Goal: Information Seeking & Learning: Learn about a topic

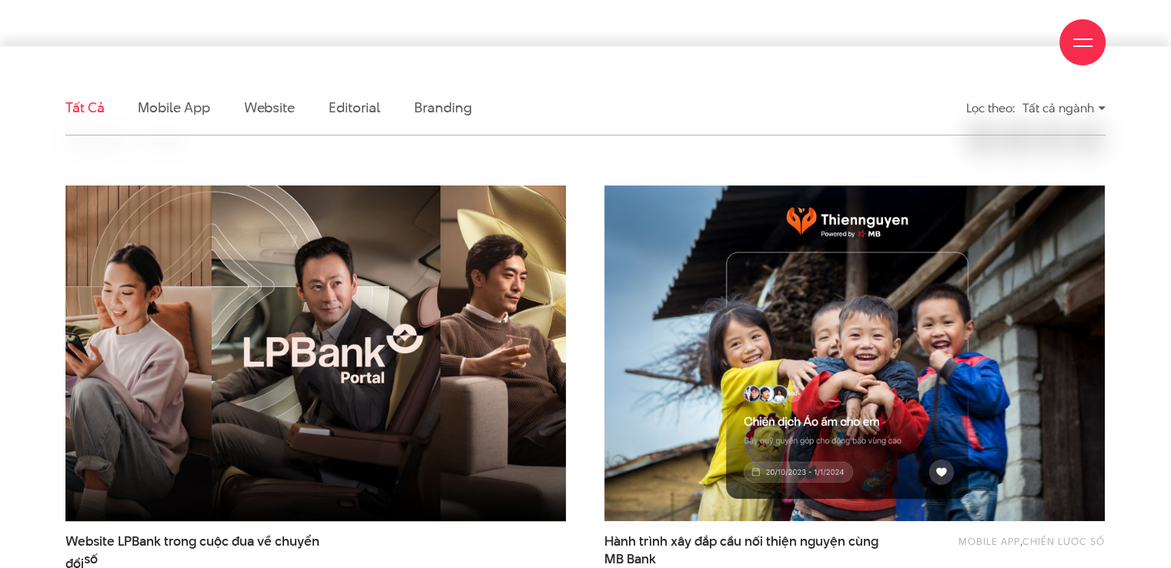
scroll to position [539, 0]
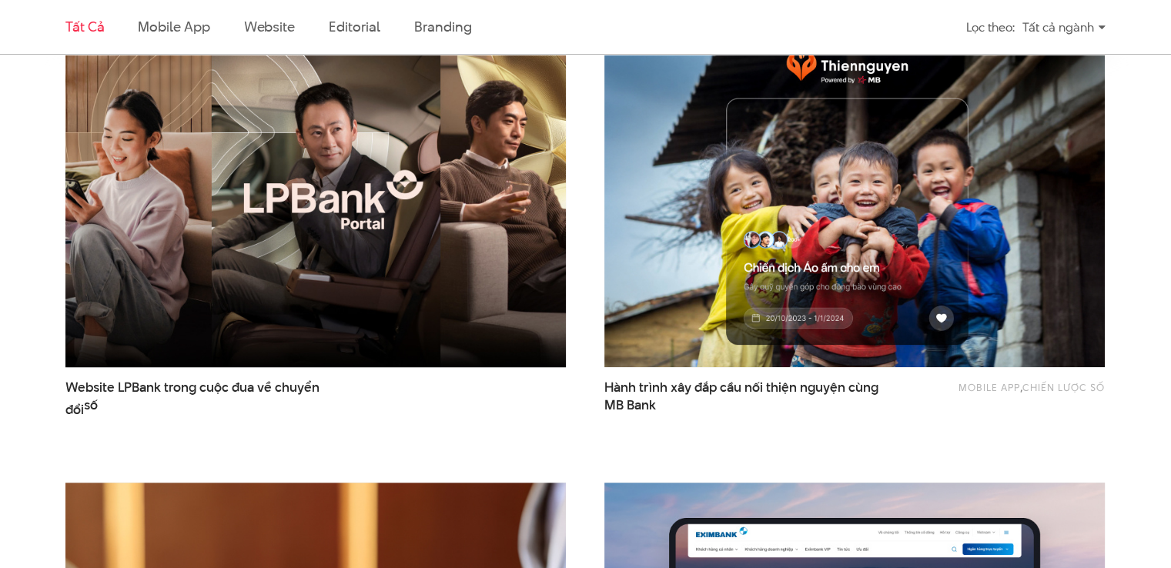
click at [357, 278] on img at bounding box center [316, 199] width 550 height 369
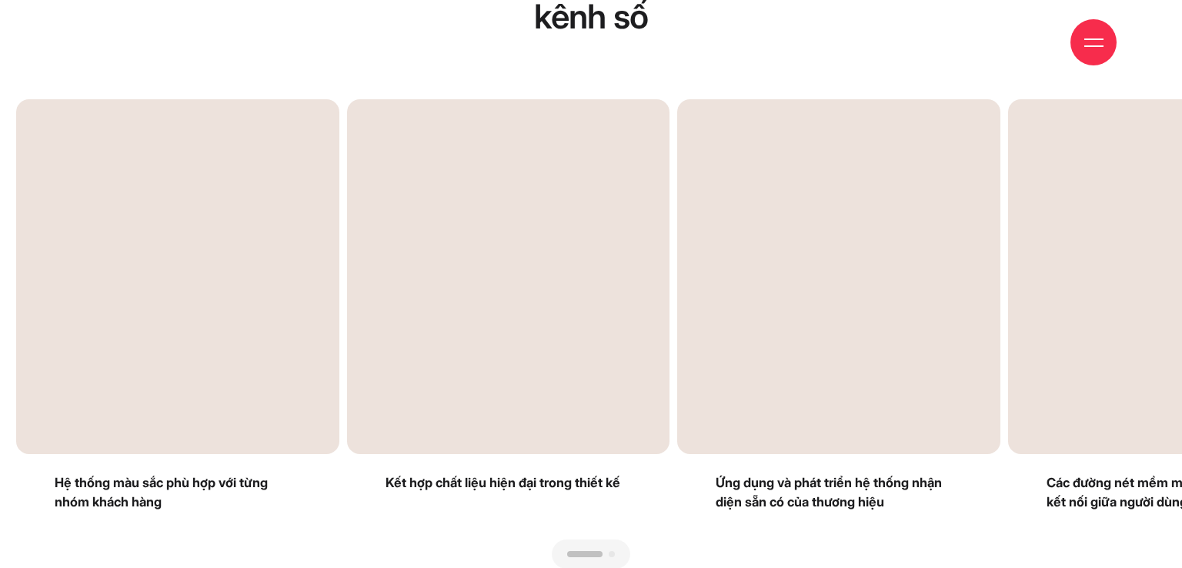
click at [1144, 284] on div "Next slide" at bounding box center [878, 334] width 575 height 470
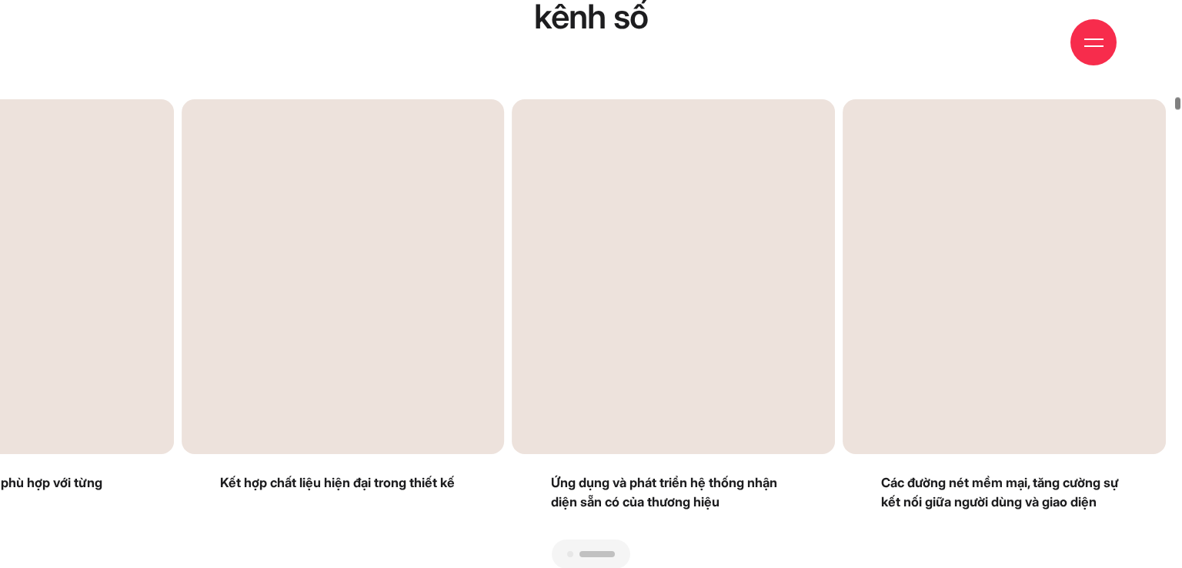
click at [1144, 284] on div "Next slide" at bounding box center [878, 334] width 575 height 470
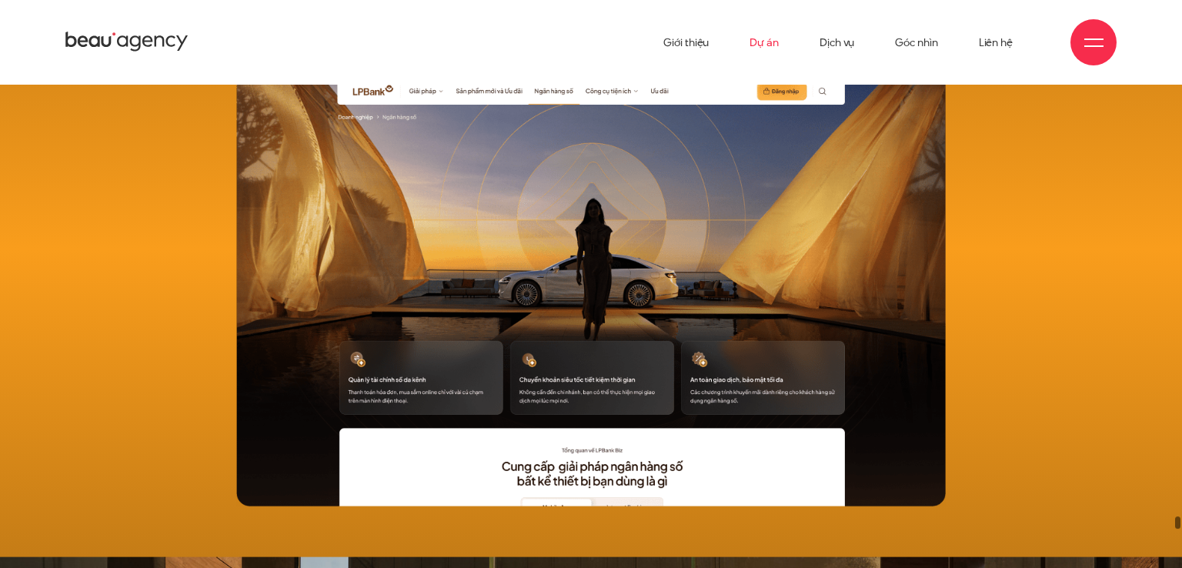
click at [756, 37] on link "Dự án" at bounding box center [764, 42] width 29 height 85
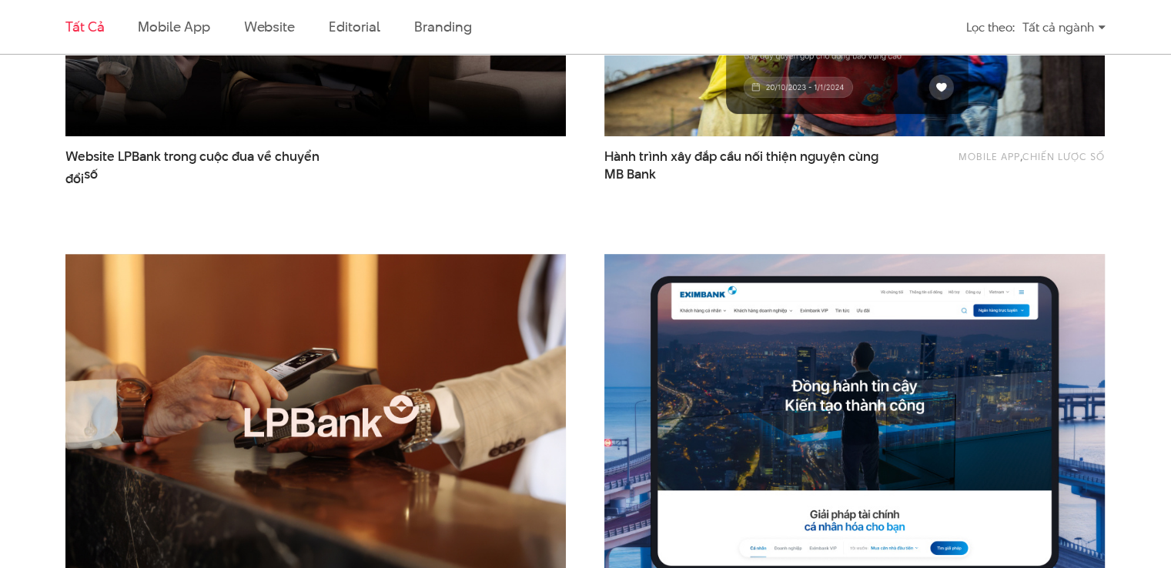
scroll to position [847, 0]
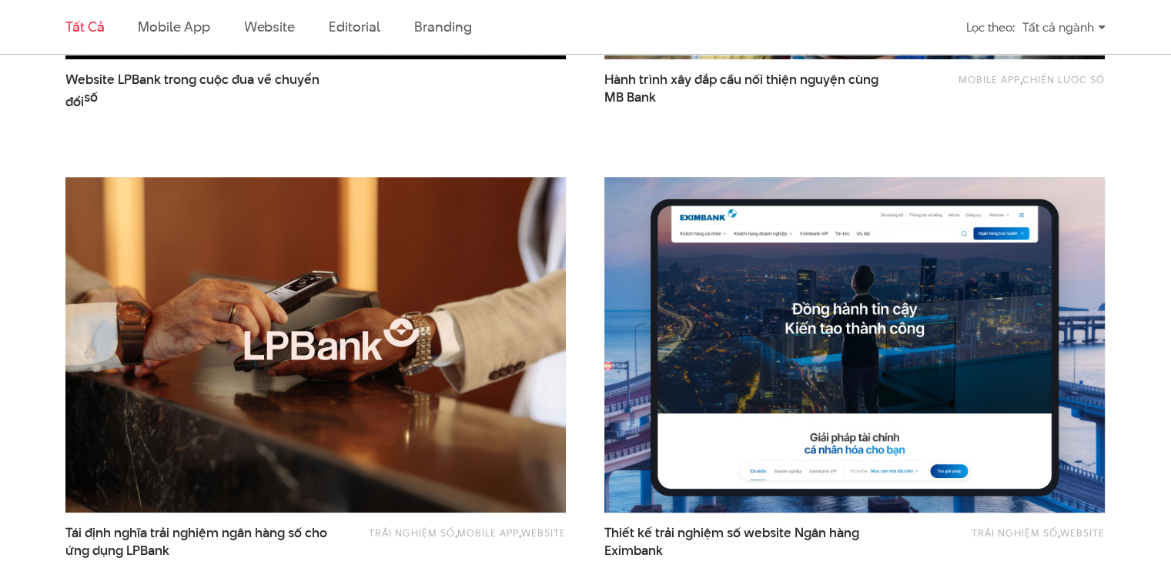
click at [798, 309] on img at bounding box center [855, 344] width 550 height 369
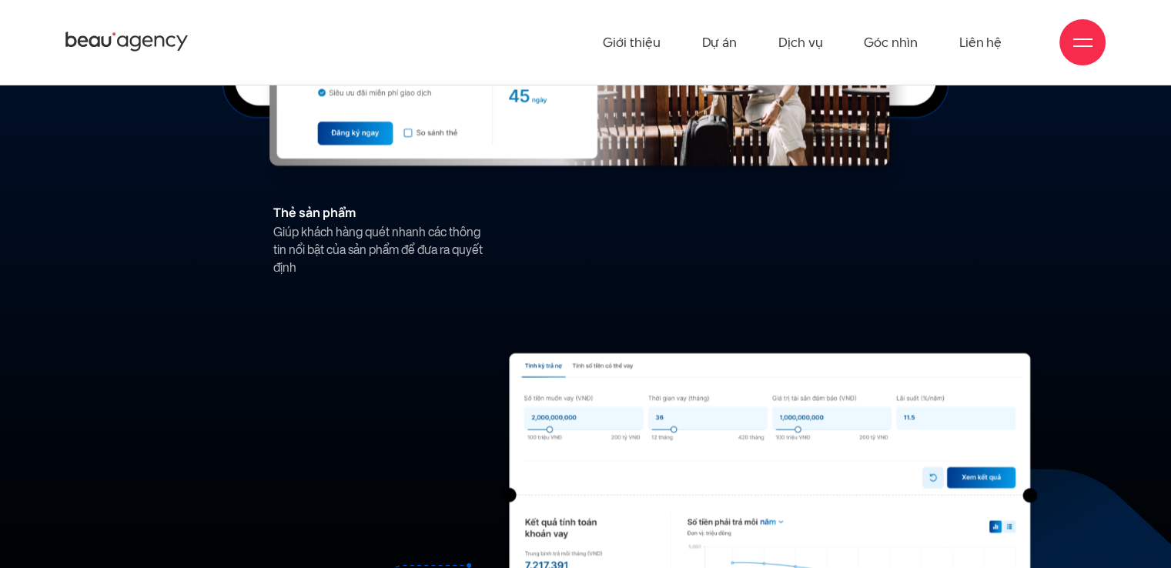
scroll to position [8667, 0]
